Goal: Task Accomplishment & Management: Complete application form

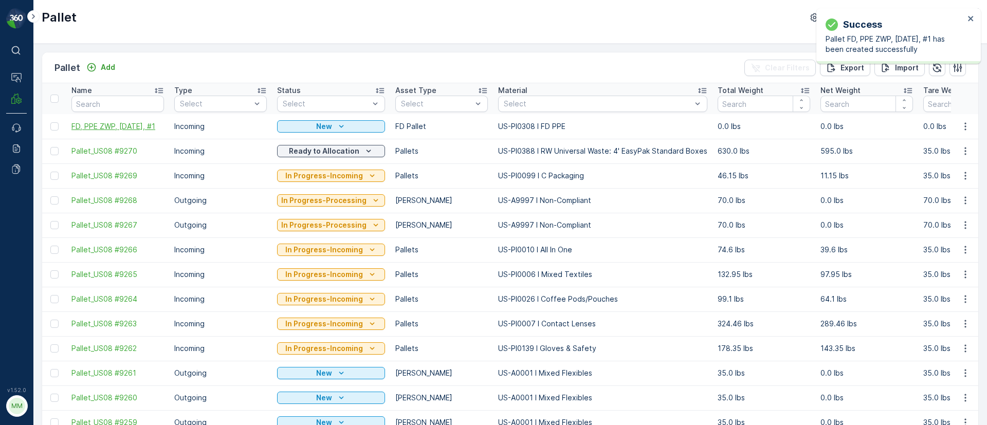
click at [114, 123] on span "FD, PPE ZWP, 10/08/25, #1" at bounding box center [117, 126] width 93 height 10
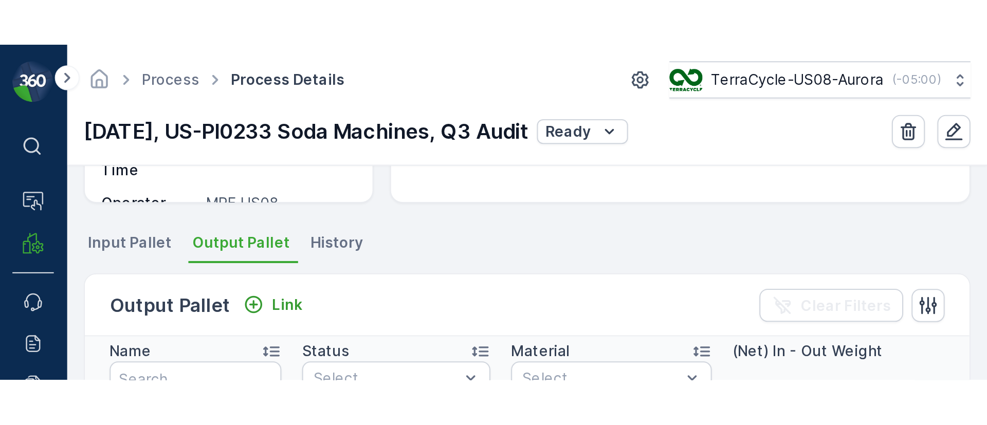
scroll to position [154, 0]
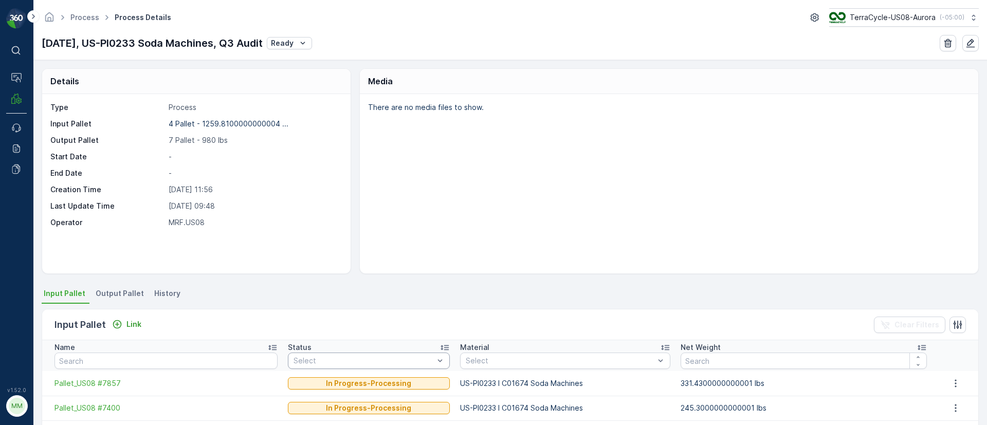
scroll to position [105, 0]
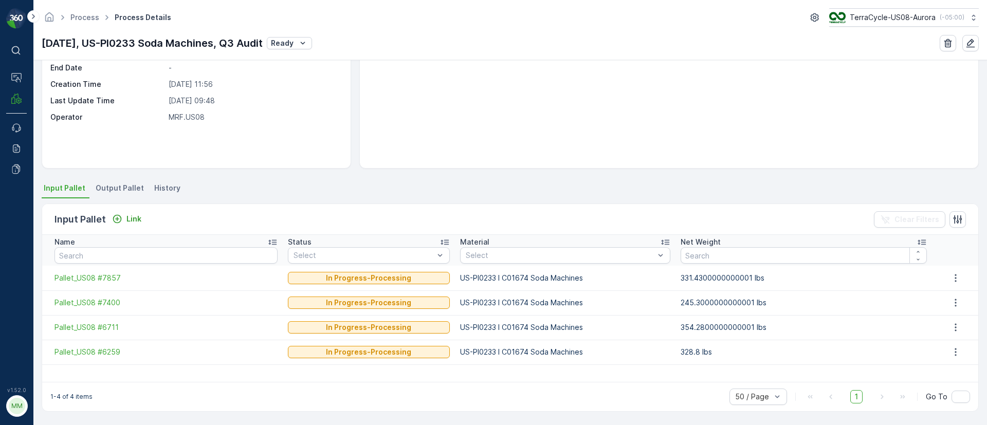
drag, startPoint x: 117, startPoint y: 189, endPoint x: 159, endPoint y: 194, distance: 42.5
click at [117, 189] on span "Output Pallet" at bounding box center [120, 188] width 48 height 10
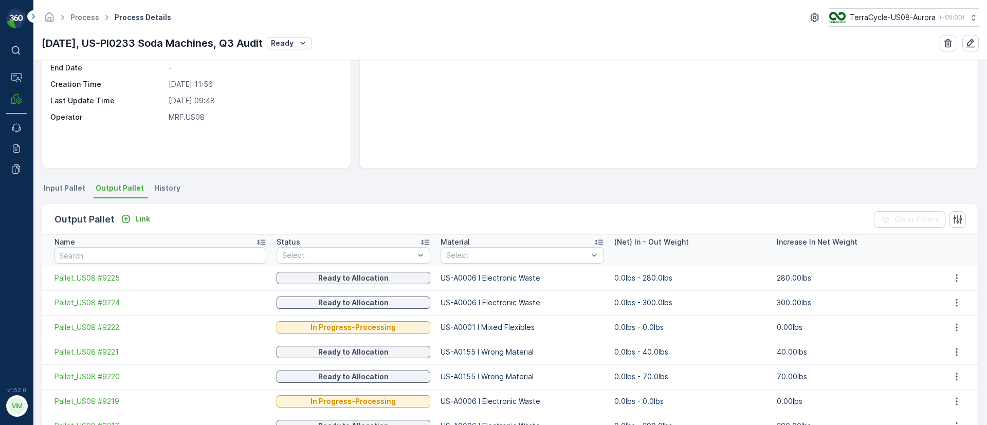
scroll to position [162, 0]
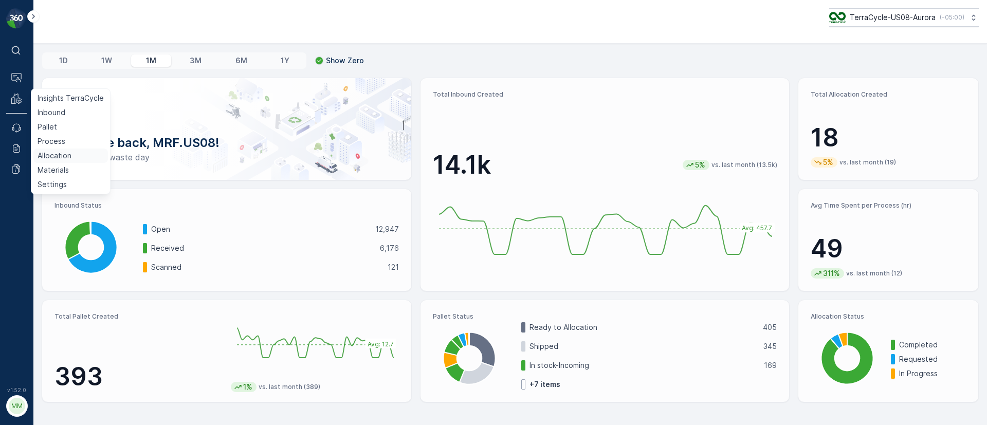
click at [51, 159] on p "Allocation" at bounding box center [55, 156] width 34 height 10
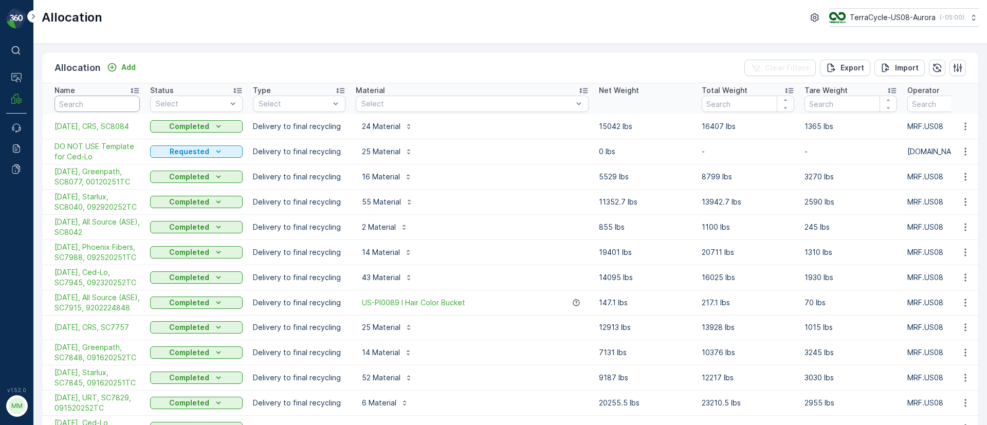
click at [99, 106] on input "text" at bounding box center [96, 104] width 85 height 16
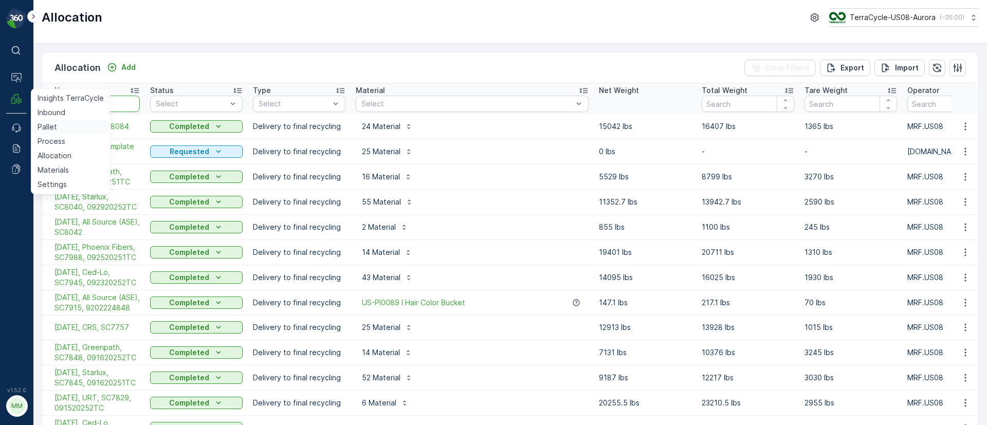
click at [63, 125] on link "Pallet" at bounding box center [70, 127] width 75 height 14
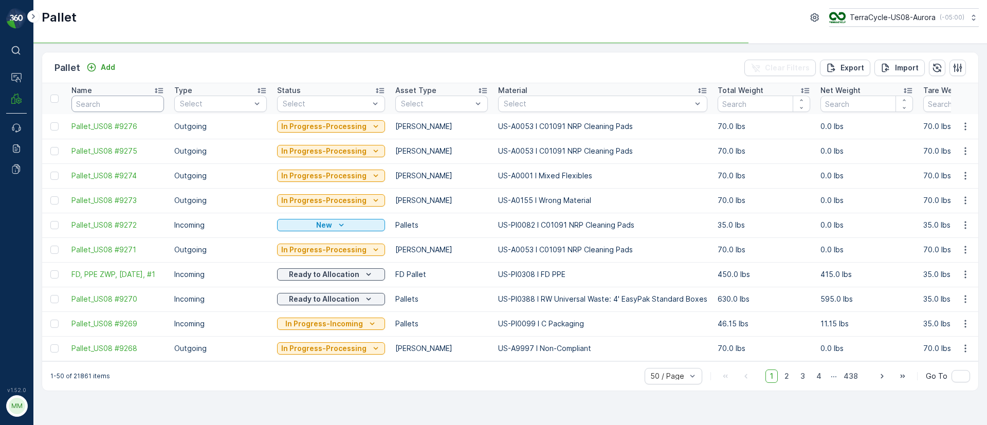
click at [90, 107] on input "text" at bounding box center [117, 104] width 93 height 16
paste input "SC8046"
type input "SC8046"
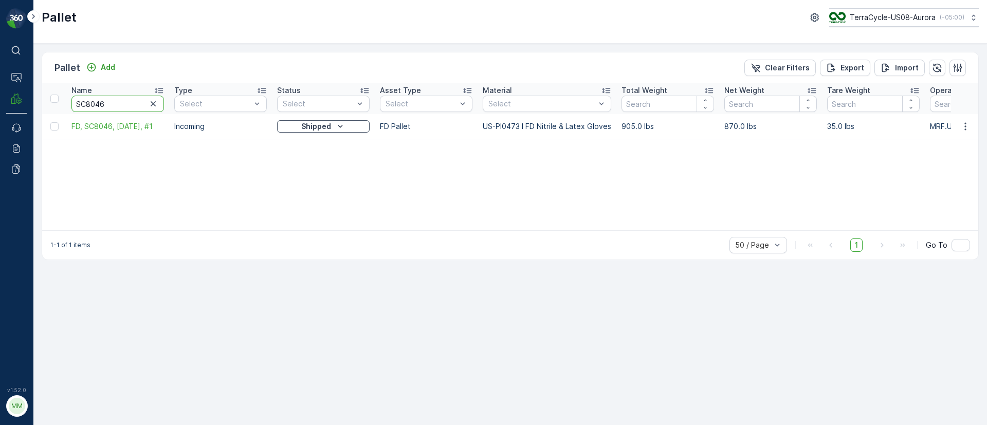
drag, startPoint x: 124, startPoint y: 99, endPoint x: 0, endPoint y: 104, distance: 124.0
click at [0, 104] on div "⌘B Operations MRF Events Reports Documents v 1.52.0 MM MRF.US08 Pallet TerraCyc…" at bounding box center [493, 212] width 987 height 425
paste input "1"
type input "SC8041"
click at [965, 125] on icon "button" at bounding box center [965, 126] width 10 height 10
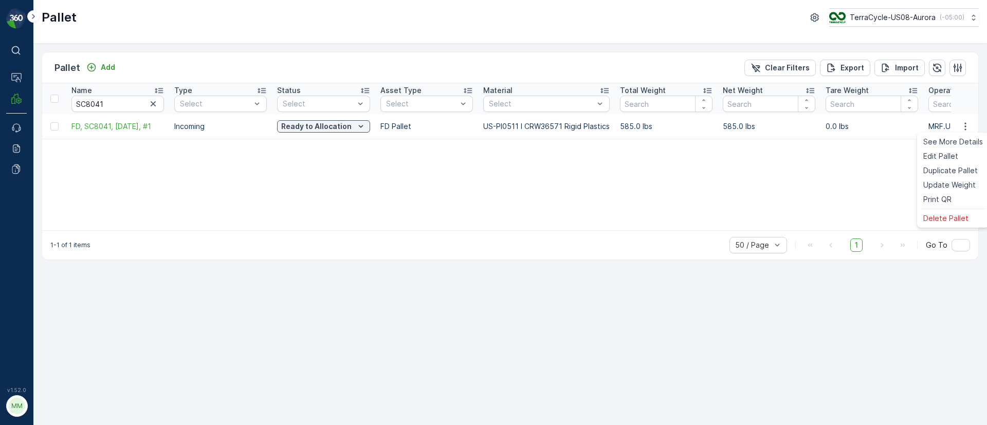
drag, startPoint x: 938, startPoint y: 186, endPoint x: 895, endPoint y: 170, distance: 46.5
click at [938, 186] on span "Update Weight" at bounding box center [949, 185] width 52 height 10
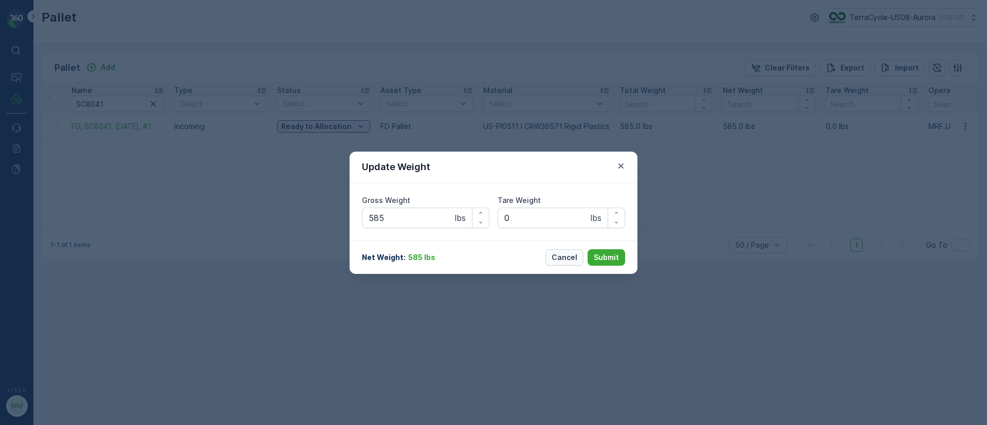
click at [557, 252] on p "Cancel" at bounding box center [565, 257] width 26 height 10
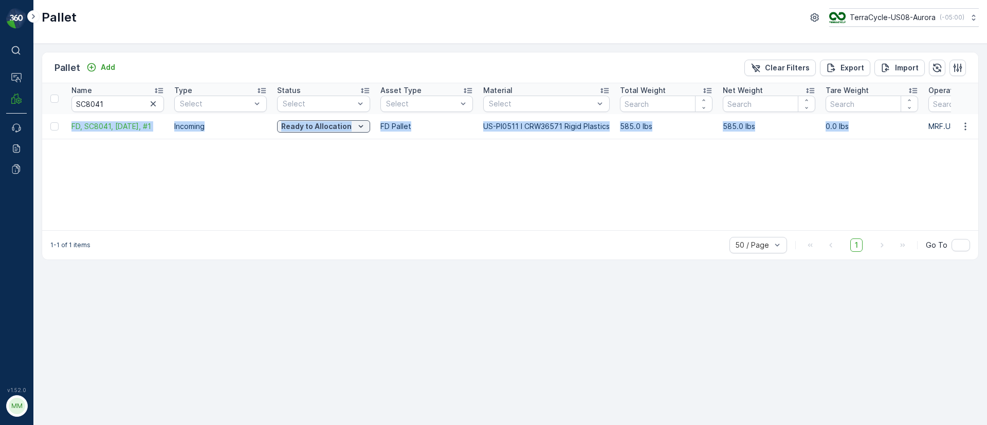
drag, startPoint x: 71, startPoint y: 126, endPoint x: 888, endPoint y: 128, distance: 817.5
click at [888, 128] on tr "FD, SC8041, 10/06/25, #1 Incoming Ready to Allocation FD Pallet US-PI0511 I CRW…" at bounding box center [963, 126] width 1843 height 25
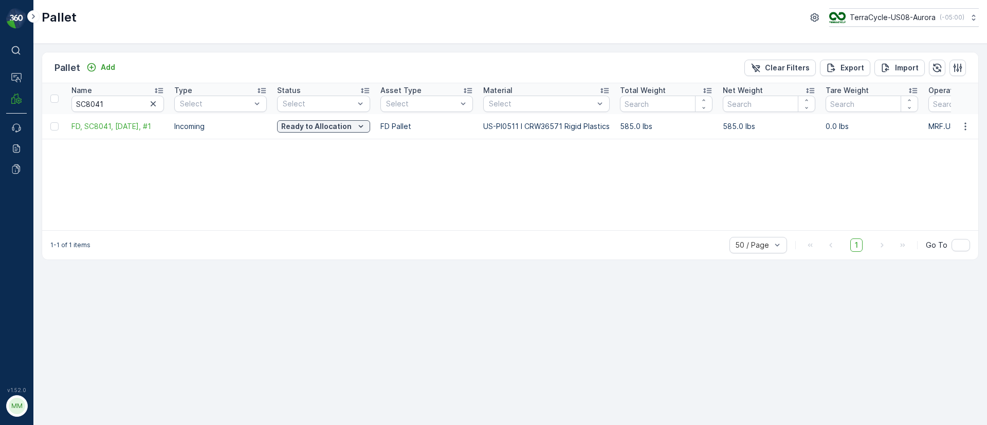
click at [583, 183] on div "Name SC8041 Type Select Status Select Asset Type Select Material Select Total W…" at bounding box center [510, 156] width 936 height 147
drag, startPoint x: 110, startPoint y: 97, endPoint x: 59, endPoint y: 100, distance: 51.0
click at [59, 100] on tr "Name SC8041 Type Select Status Select Asset Type Select Material Select Total W…" at bounding box center [963, 98] width 1843 height 31
drag, startPoint x: 115, startPoint y: 102, endPoint x: 108, endPoint y: 102, distance: 6.7
click at [114, 102] on input "SC8041" at bounding box center [117, 104] width 93 height 16
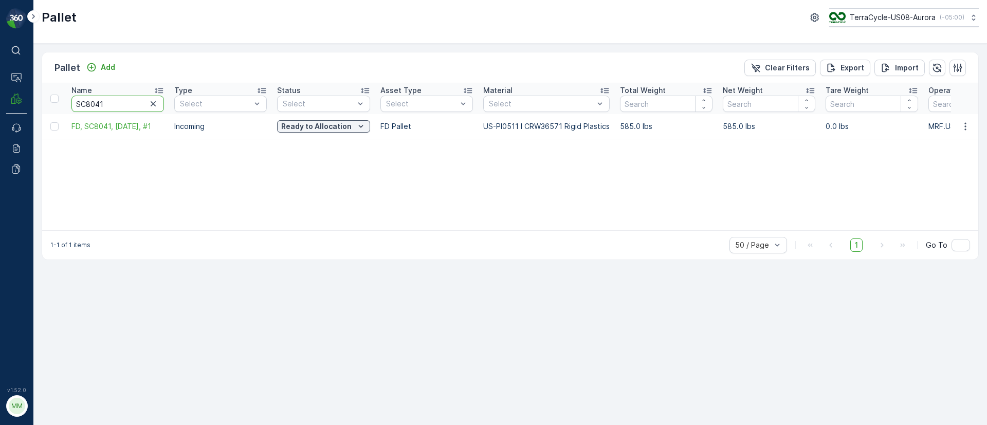
click at [107, 101] on input "SC8041" at bounding box center [117, 104] width 93 height 16
click at [104, 100] on input "SC8041" at bounding box center [117, 104] width 93 height 16
drag, startPoint x: 105, startPoint y: 103, endPoint x: 85, endPoint y: 104, distance: 19.6
click at [85, 104] on input "SC8041" at bounding box center [117, 104] width 93 height 16
type input "SC7966"
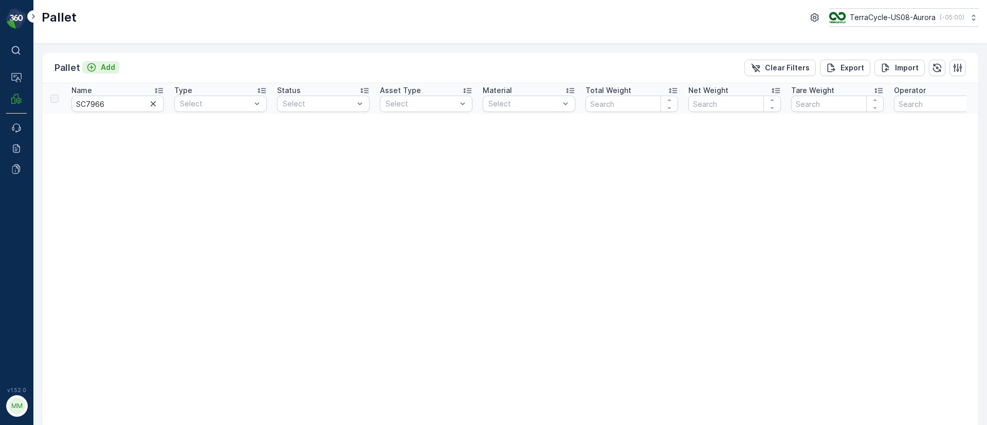
click at [102, 68] on p "Add" at bounding box center [108, 67] width 14 height 10
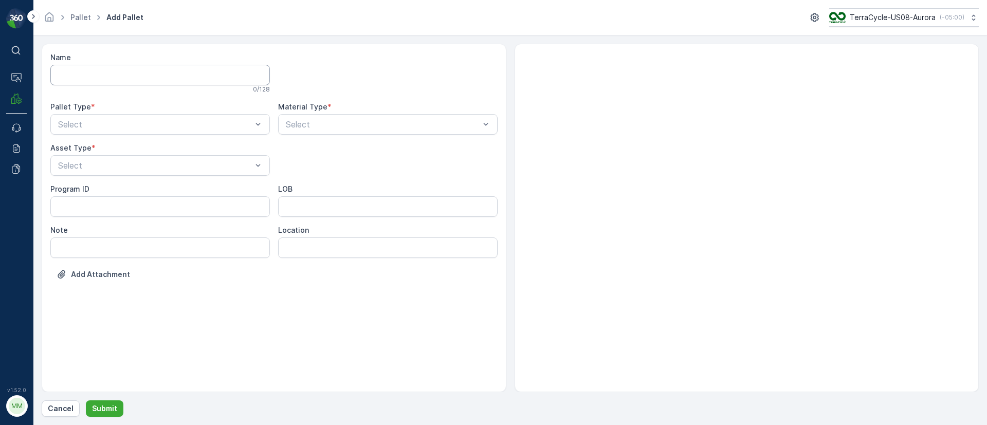
click at [106, 65] on input "Name" at bounding box center [160, 75] width 220 height 21
paste input "SC7966"
type input "FD, SC7966, 10/07/25, #1"
click at [163, 116] on div "Select" at bounding box center [160, 126] width 220 height 21
click at [107, 149] on div "Incoming" at bounding box center [160, 151] width 207 height 9
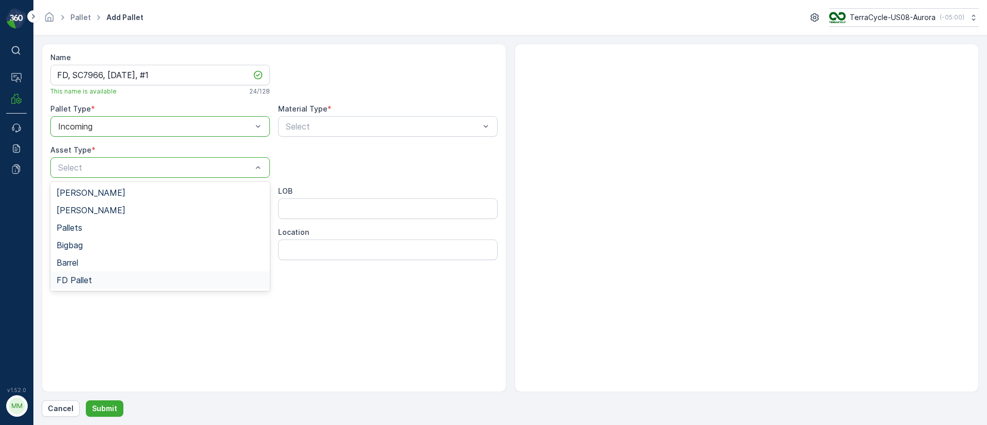
click at [76, 279] on span "FD Pallet" at bounding box center [74, 280] width 35 height 9
click at [285, 208] on input "LOB" at bounding box center [388, 208] width 220 height 21
type input "MAT"
click at [302, 118] on div "Select" at bounding box center [388, 126] width 220 height 21
type input "US-PI0456 I CRW35558 Gloves"
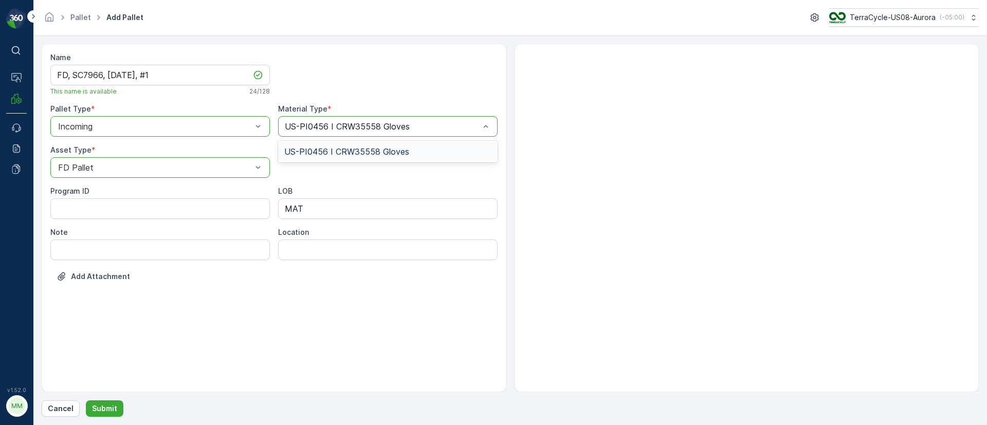
click at [331, 144] on div "US-PI0456 I CRW35558 Gloves" at bounding box center [388, 151] width 220 height 17
click at [112, 205] on ID "Program ID" at bounding box center [160, 208] width 220 height 21
paste ID "F-CRW35558"
type ID "F-CRW35558"
click at [111, 404] on p "Submit" at bounding box center [104, 409] width 25 height 10
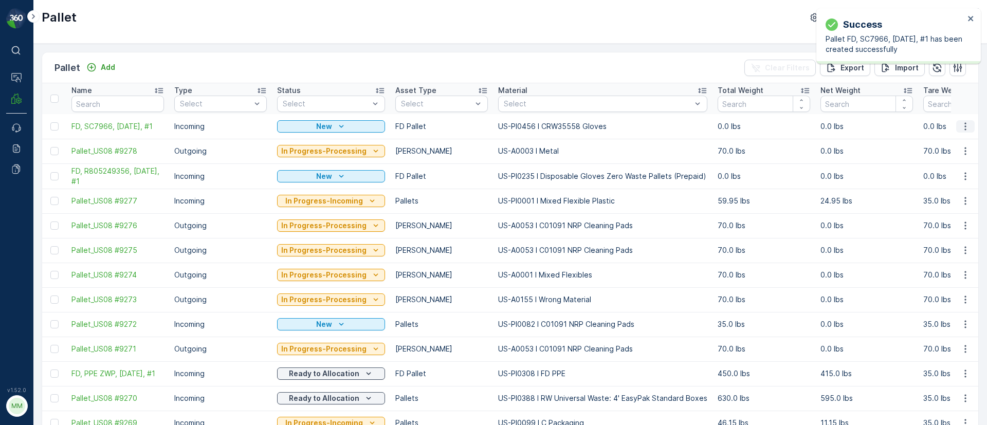
click at [969, 126] on button "button" at bounding box center [965, 126] width 19 height 12
click at [950, 170] on span "Duplicate Pallet" at bounding box center [950, 171] width 54 height 10
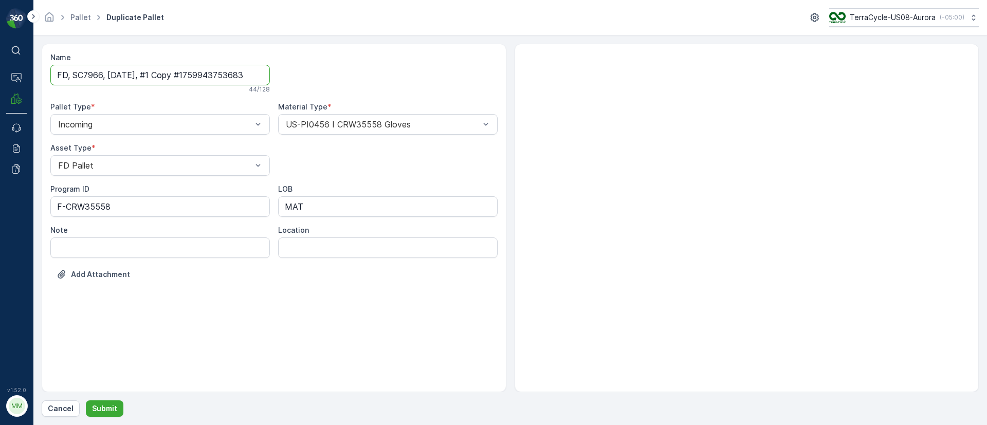
drag, startPoint x: 151, startPoint y: 75, endPoint x: 424, endPoint y: 79, distance: 272.5
click at [424, 79] on div "Name FD, SC7966, 10/07/25, #1 Copy #1759943753683 44 / 128 Pallet Type * Incomi…" at bounding box center [273, 173] width 447 height 243
type input "FD, SC7966, 10/07/25, #2"
click at [111, 411] on p "Submit" at bounding box center [104, 409] width 25 height 10
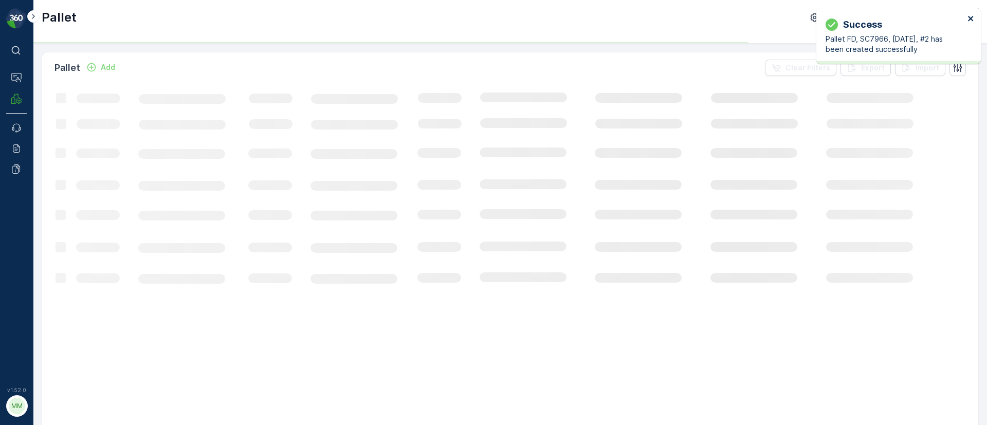
click at [969, 19] on icon "close" at bounding box center [971, 18] width 7 height 8
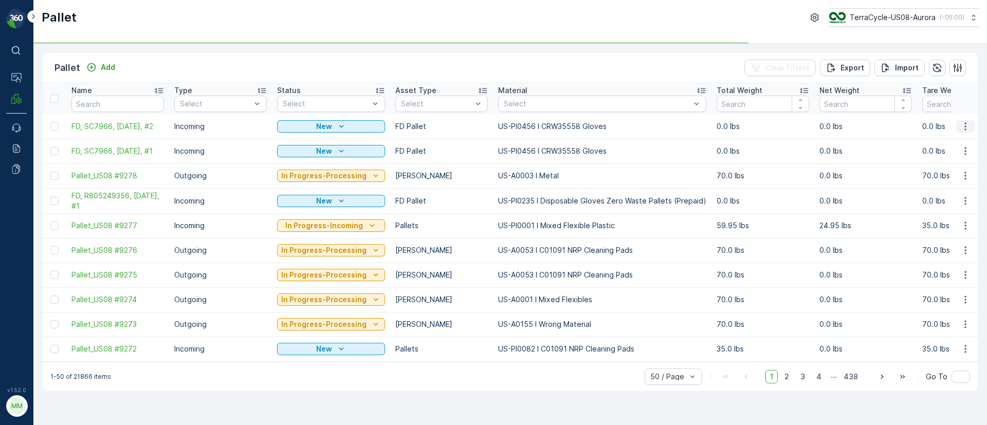
click at [967, 128] on icon "button" at bounding box center [965, 126] width 10 height 10
click at [949, 166] on span "Duplicate Pallet" at bounding box center [950, 171] width 54 height 10
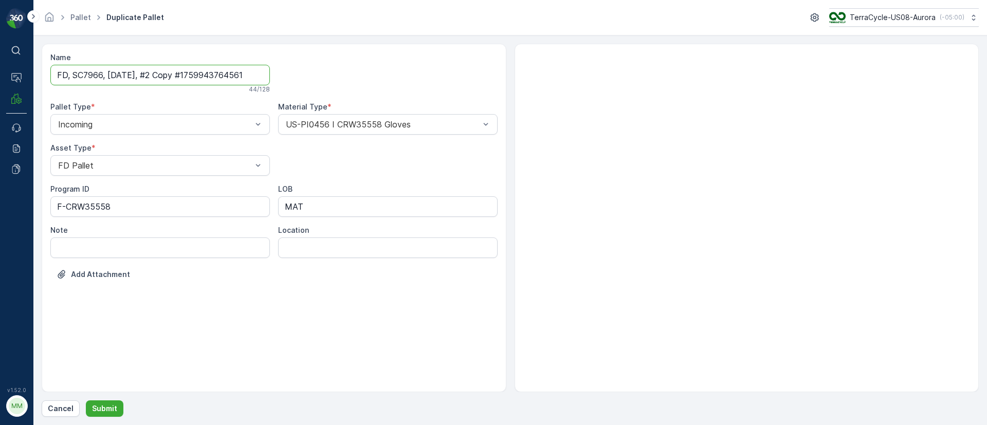
drag, startPoint x: 150, startPoint y: 72, endPoint x: 358, endPoint y: 80, distance: 208.4
click at [358, 80] on div "Name FD, SC7966, 10/07/25, #2 Copy #1759943764561 44 / 128 Pallet Type * Incomi…" at bounding box center [273, 173] width 447 height 243
type input "FD, SC7966, 10/07/25, #3"
click at [108, 413] on p "Submit" at bounding box center [104, 409] width 25 height 10
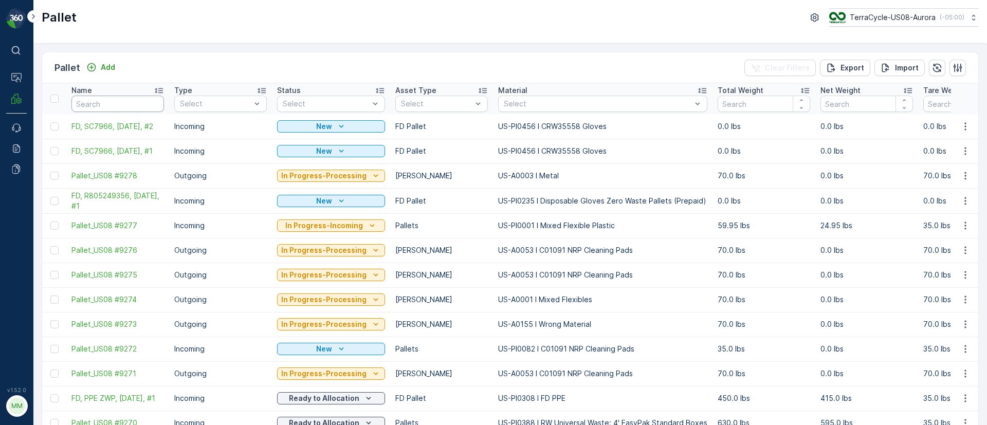
click at [114, 104] on input "text" at bounding box center [117, 104] width 93 height 16
paste input "F-CRW35558"
type input "F-CRW35558"
drag, startPoint x: 135, startPoint y: 103, endPoint x: 39, endPoint y: 90, distance: 97.5
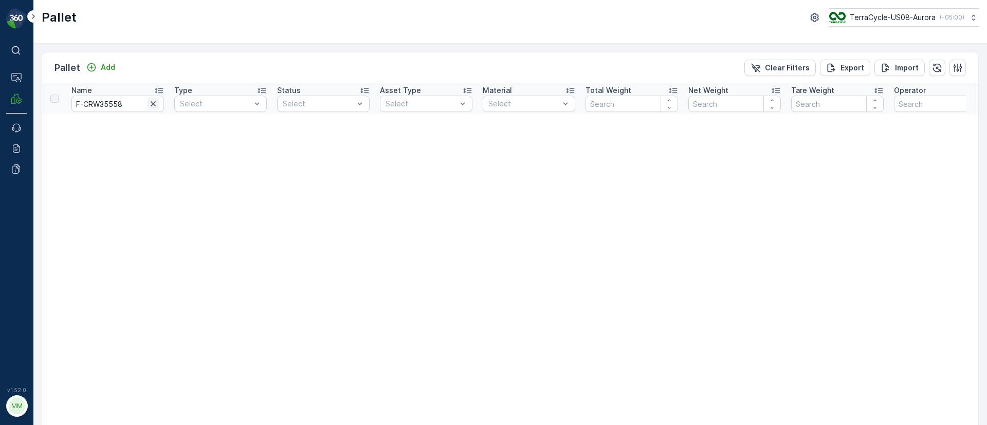
click at [155, 106] on icon "button" at bounding box center [153, 104] width 10 height 10
click at [133, 106] on input "text" at bounding box center [117, 104] width 93 height 16
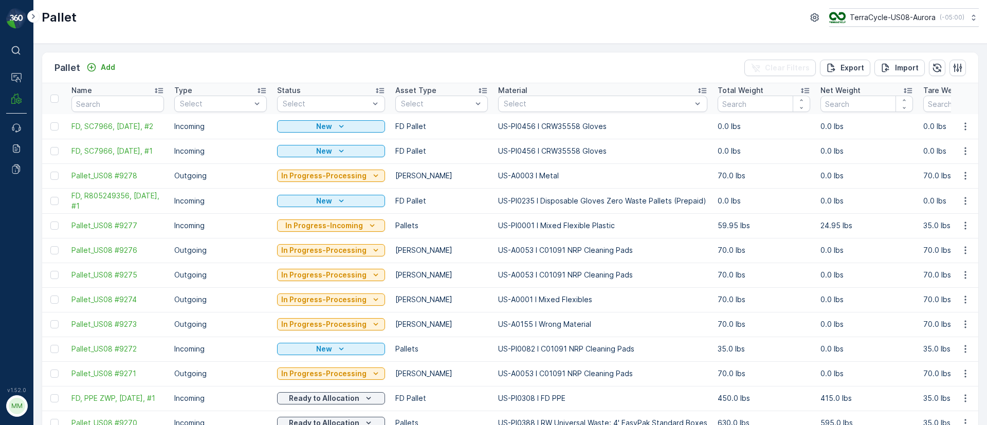
click at [99, 116] on td "FD, SC7966, 10/07/25, #2" at bounding box center [117, 126] width 103 height 25
click at [117, 102] on input "text" at bounding box center [117, 104] width 93 height 16
type input "sc8041"
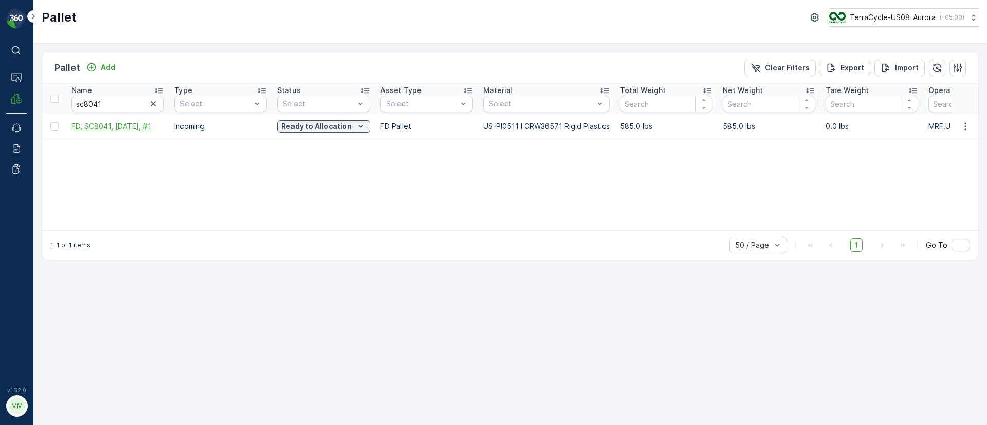
drag, startPoint x: 67, startPoint y: 126, endPoint x: 156, endPoint y: 125, distance: 89.5
click at [156, 125] on td "FD, SC8041, 10/06/25, #1" at bounding box center [117, 126] width 103 height 25
copy span "FD, SC8041, 10/06/25, #1"
drag, startPoint x: 472, startPoint y: 127, endPoint x: 610, endPoint y: 132, distance: 137.9
click at [610, 132] on tr "FD, SC8041, 10/06/25, #1 Incoming Ready to Allocation FD Pallet US-PI0511 I CRW…" at bounding box center [963, 126] width 1843 height 25
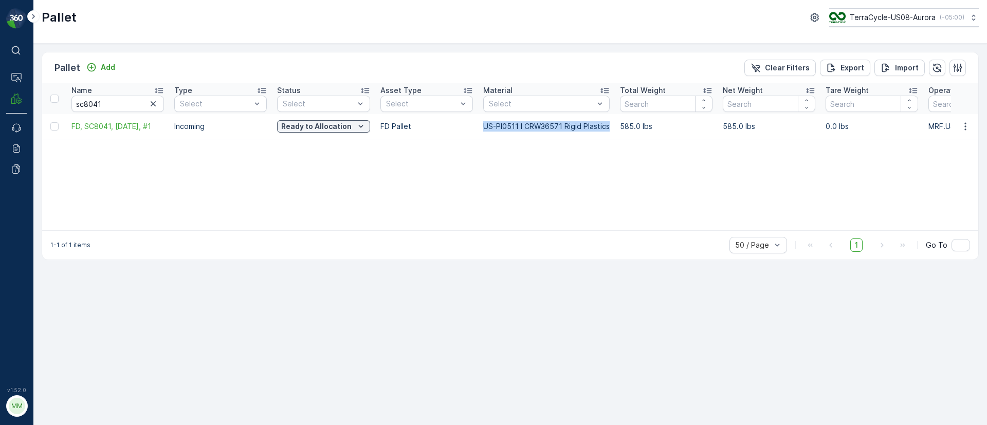
copy tr "US-PI0511 I CRW36571 Rigid Plastics"
click at [141, 128] on span "FD, SC8041, 10/06/25, #1" at bounding box center [117, 126] width 93 height 10
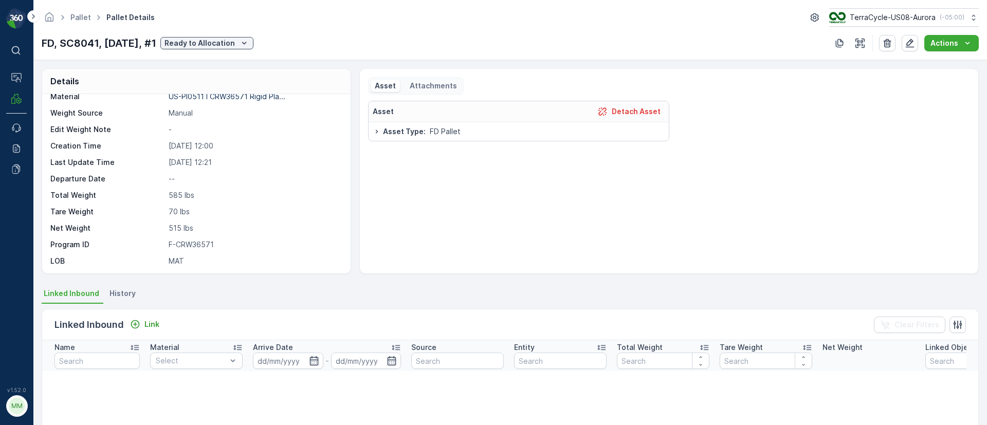
scroll to position [77, 0]
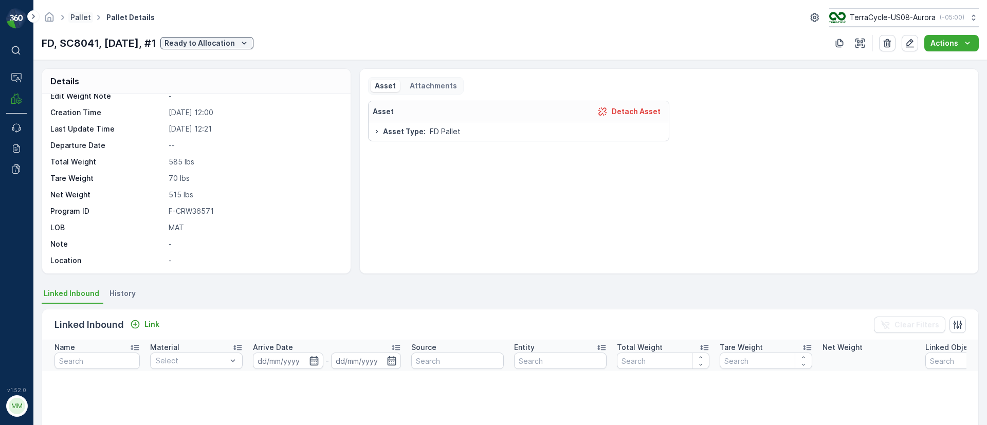
click at [84, 17] on link "Pallet" at bounding box center [80, 17] width 21 height 9
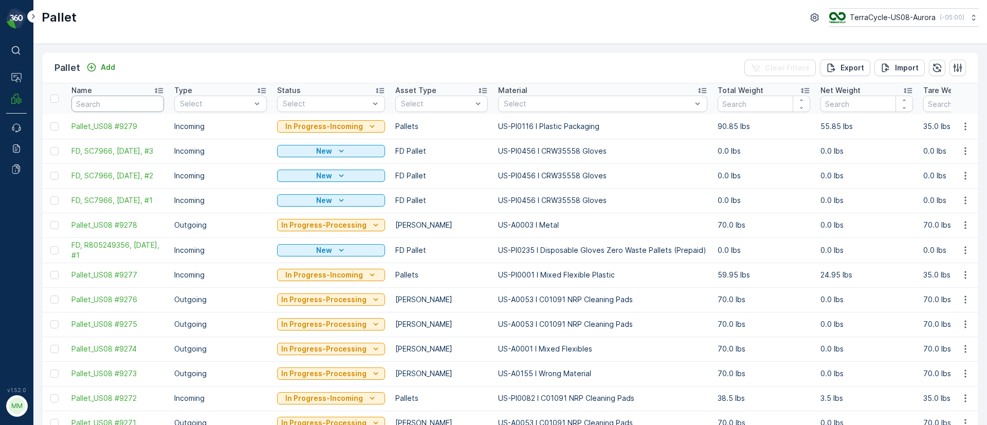
click at [129, 104] on input "text" at bounding box center [117, 104] width 93 height 16
paste input "SC8064"
type input "SC8064"
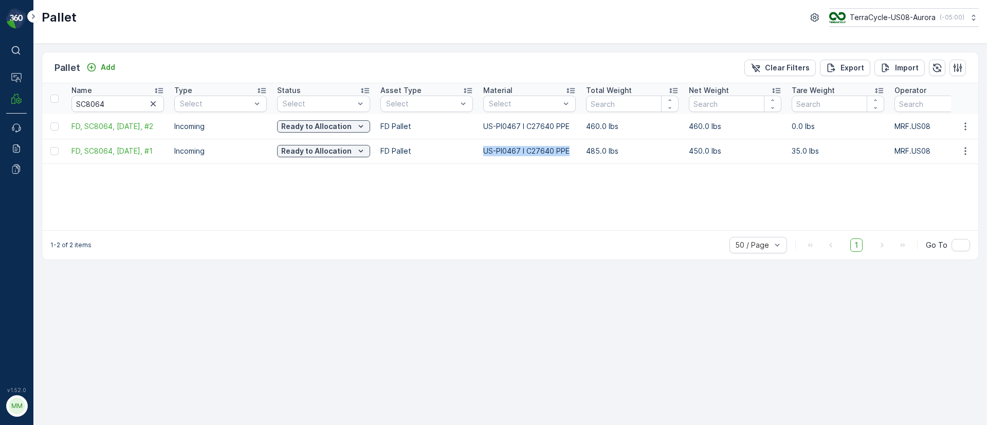
drag, startPoint x: 478, startPoint y: 148, endPoint x: 578, endPoint y: 151, distance: 100.3
click at [578, 151] on td "US-PI0467 I C27640 PPE" at bounding box center [529, 151] width 103 height 25
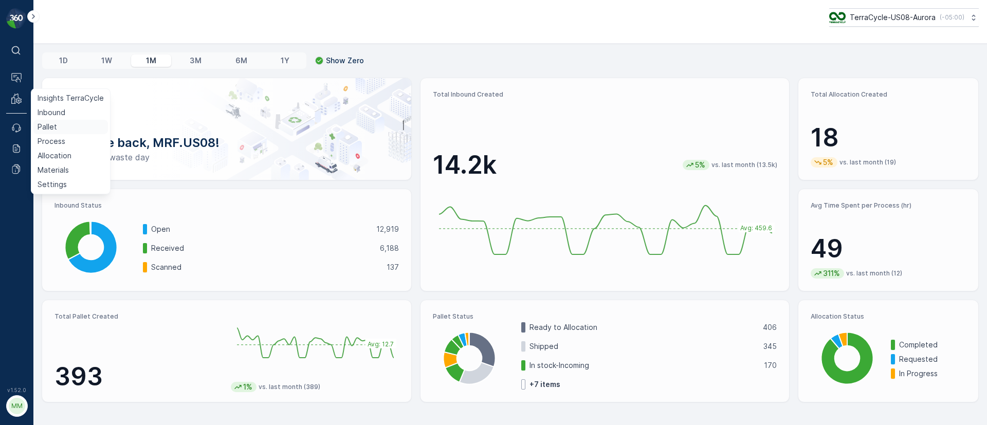
click at [54, 125] on p "Pallet" at bounding box center [48, 127] width 20 height 10
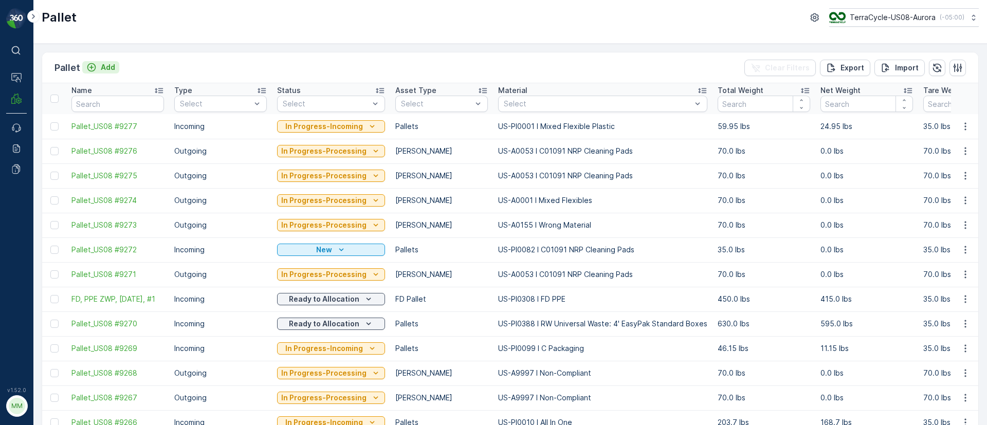
click at [105, 67] on p "Add" at bounding box center [108, 67] width 14 height 10
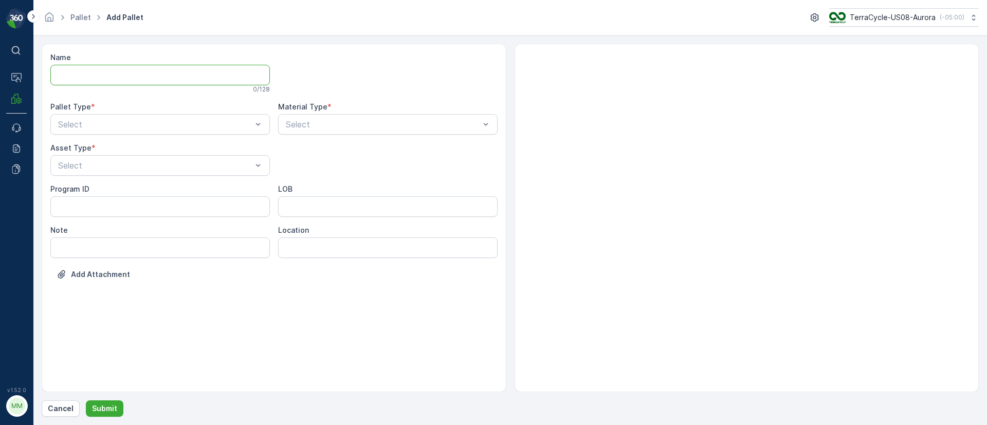
click at [91, 80] on input "Name" at bounding box center [160, 75] width 220 height 21
paste input "R805249356"
type input "FD, R805249356, [DATE], #1"
click at [76, 157] on div "Incoming" at bounding box center [160, 151] width 220 height 17
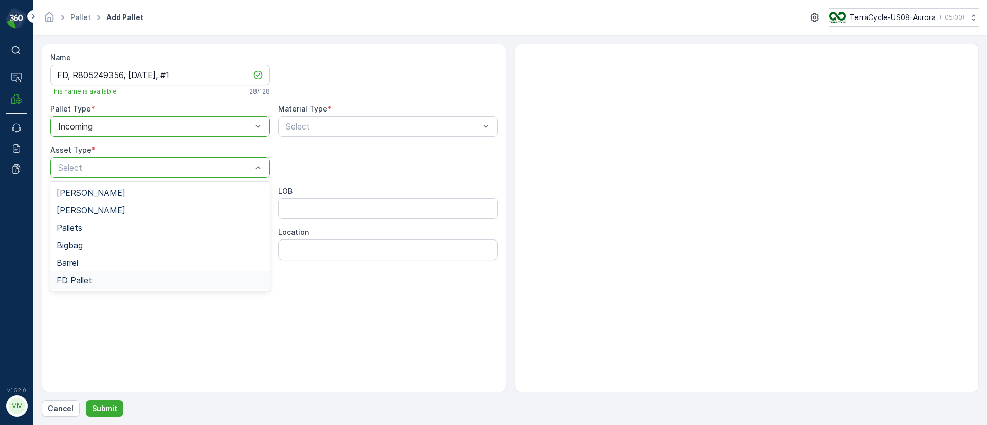
click at [84, 278] on span "FD Pallet" at bounding box center [74, 280] width 35 height 9
click at [377, 212] on input "LOB" at bounding box center [388, 208] width 220 height 21
type input "MAT"
click at [77, 207] on ID "Program ID" at bounding box center [160, 208] width 220 height 21
paste ID "ZWP-0002"
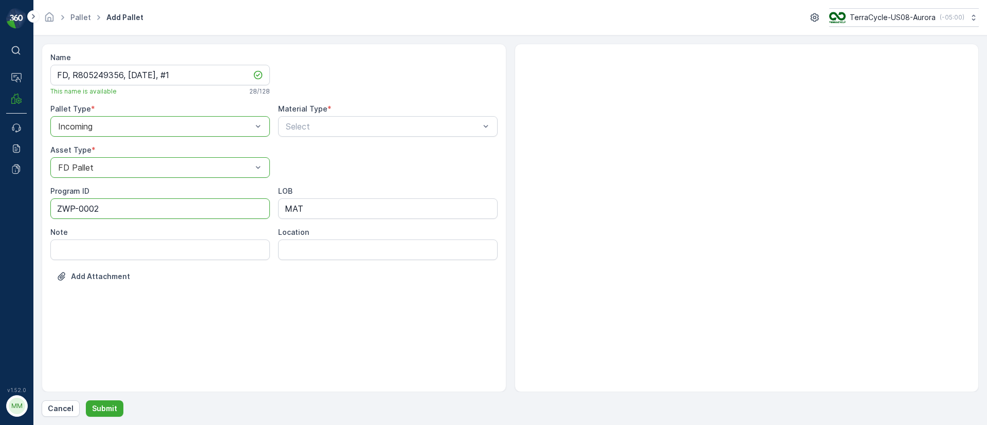
type ID "ZWP-0002"
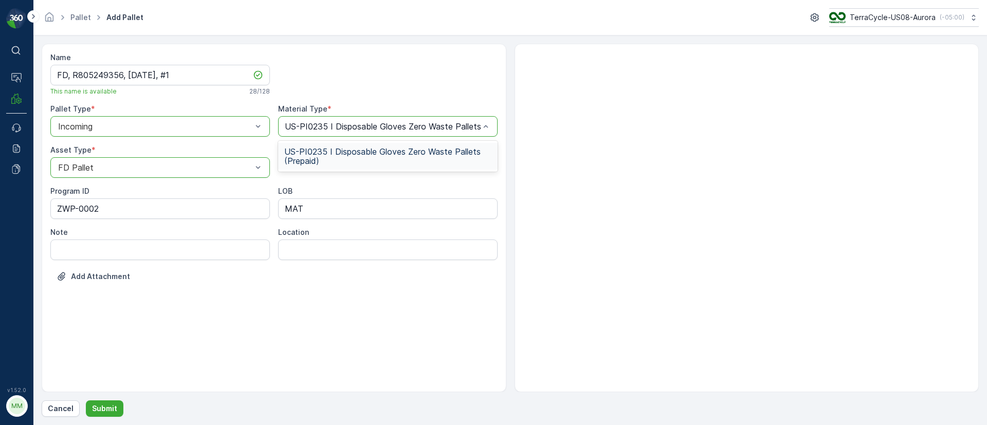
scroll to position [0, 39]
click at [321, 153] on span "US-PI0235 I Disposable Gloves Zero Waste Pallets (Prepaid)" at bounding box center [387, 156] width 207 height 19
drag, startPoint x: 196, startPoint y: 75, endPoint x: 28, endPoint y: 76, distance: 168.1
click at [28, 76] on div "⌘B Operations MRF Events Reports Documents v 1.52.0 MM MRF.US08 Pallet Add Pall…" at bounding box center [493, 212] width 987 height 425
click at [107, 405] on p "Submit" at bounding box center [104, 409] width 25 height 10
